Goal: Transaction & Acquisition: Purchase product/service

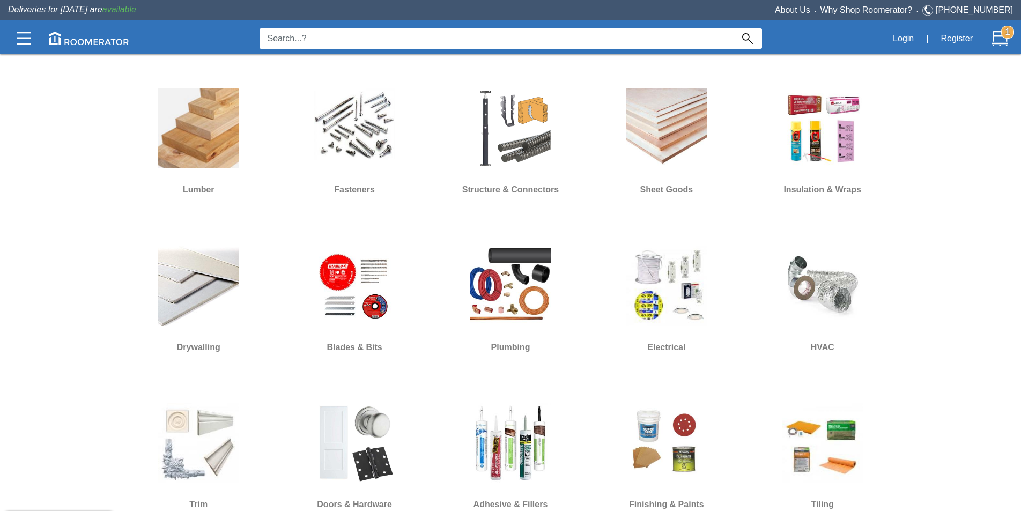
scroll to position [376, 0]
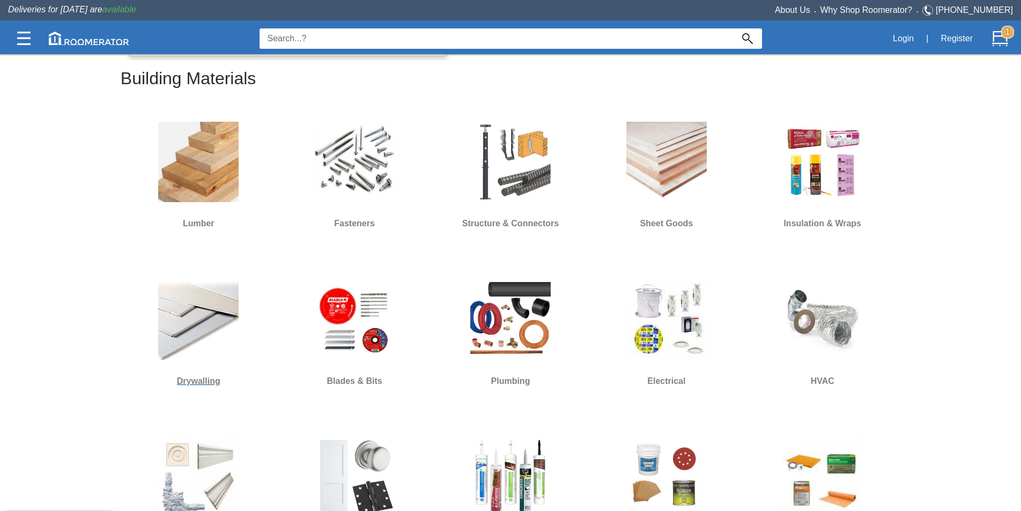
click at [232, 294] on img at bounding box center [198, 319] width 80 height 80
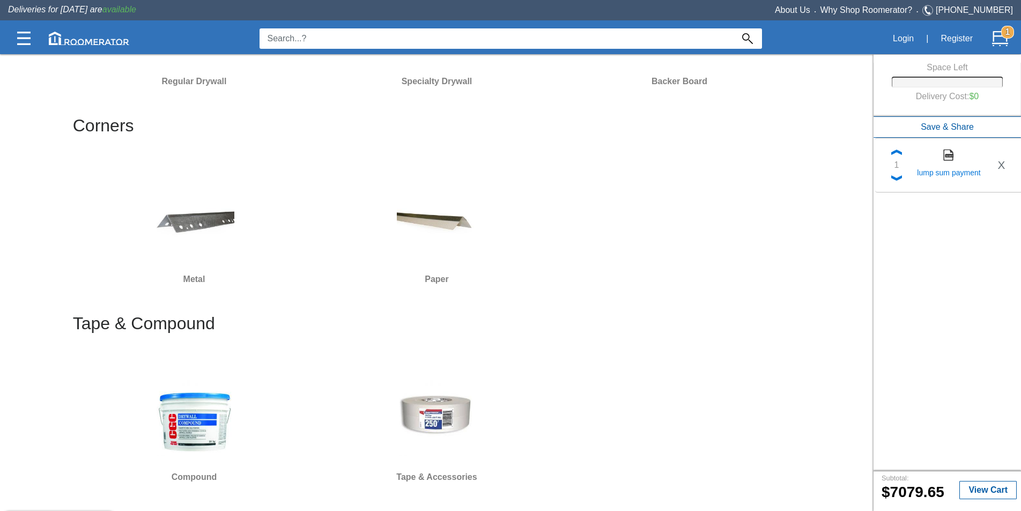
scroll to position [215, 0]
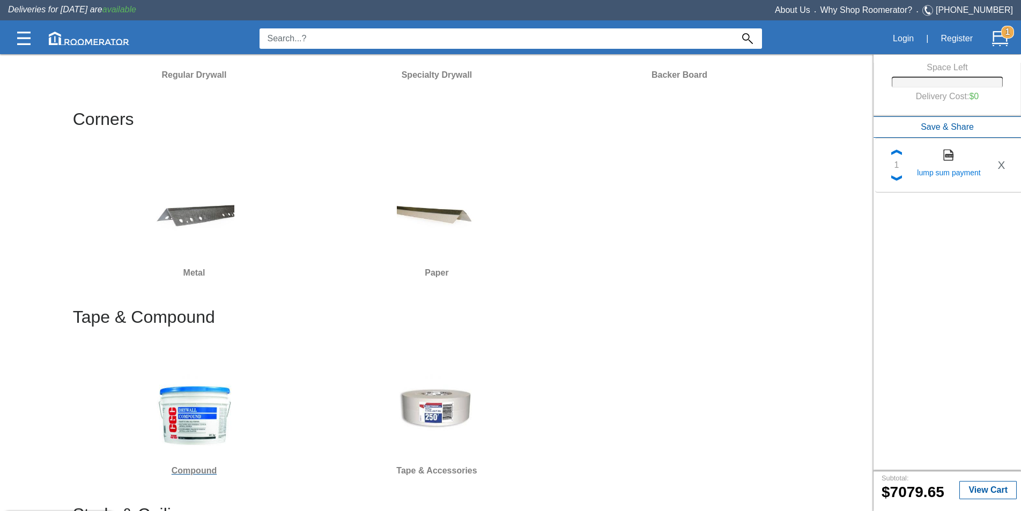
click at [244, 397] on div at bounding box center [194, 409] width 234 height 97
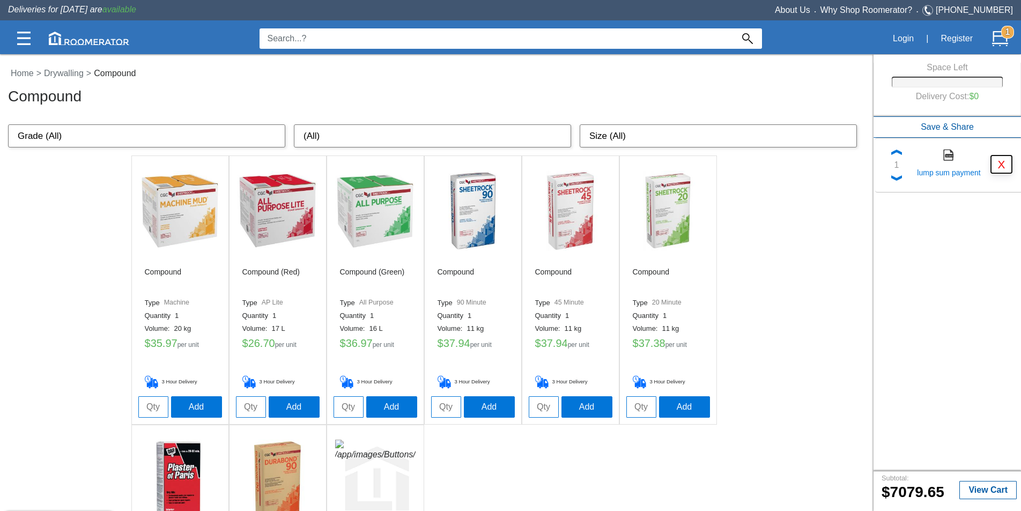
click at [1004, 164] on button "X" at bounding box center [1001, 165] width 21 height 18
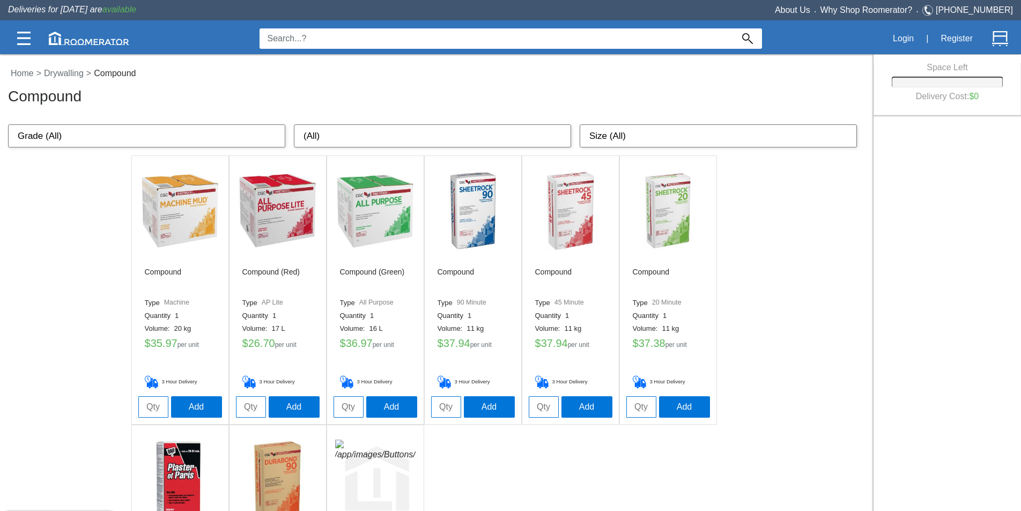
click at [251, 400] on input "tel" at bounding box center [251, 406] width 30 height 21
type input "4"
click at [308, 406] on button "Add" at bounding box center [294, 406] width 51 height 21
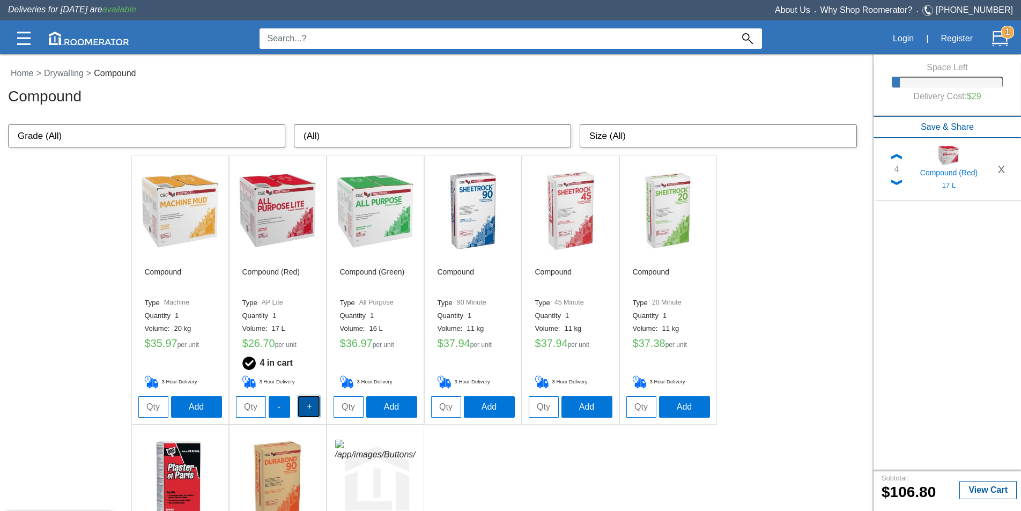
click at [310, 407] on button "+" at bounding box center [308, 406] width 21 height 21
click at [313, 403] on button "+" at bounding box center [308, 406] width 21 height 21
click at [281, 407] on button "-" at bounding box center [279, 406] width 21 height 21
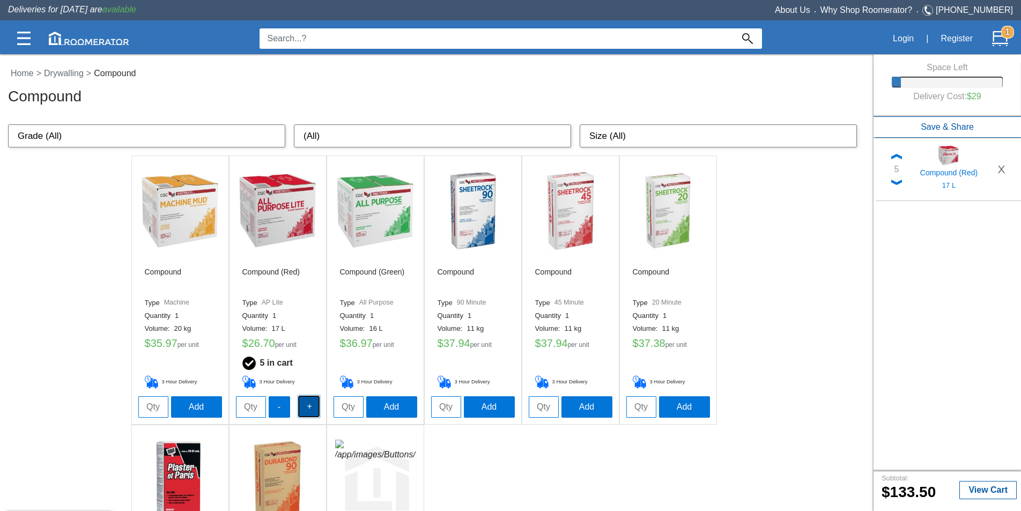
click at [305, 406] on button "+" at bounding box center [308, 406] width 21 height 21
